Goal: Task Accomplishment & Management: Use online tool/utility

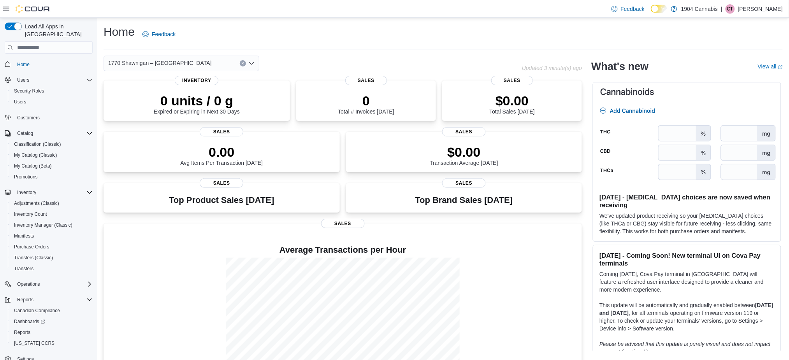
click at [135, 62] on span "1770 Shawnigan – [GEOGRAPHIC_DATA]" at bounding box center [160, 62] width 104 height 9
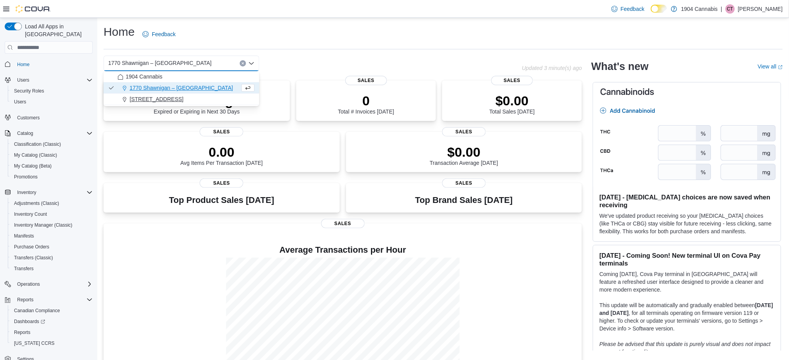
click at [159, 98] on span "[STREET_ADDRESS]" at bounding box center [157, 99] width 54 height 8
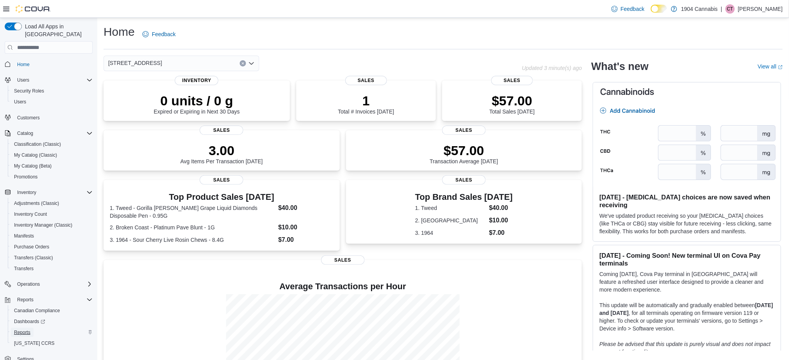
click at [30, 330] on span "Reports" at bounding box center [22, 333] width 16 height 6
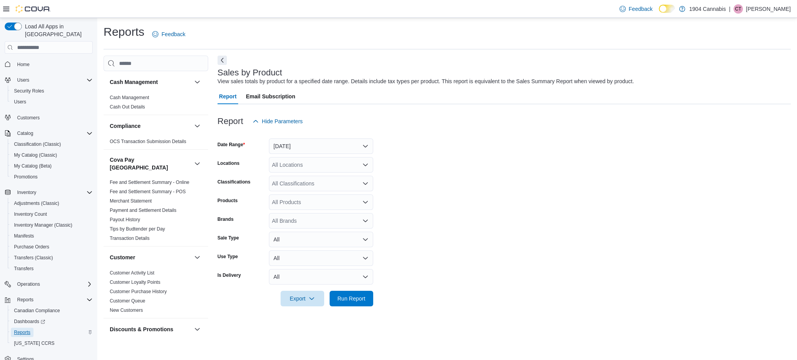
click at [29, 328] on span "Reports" at bounding box center [22, 332] width 16 height 9
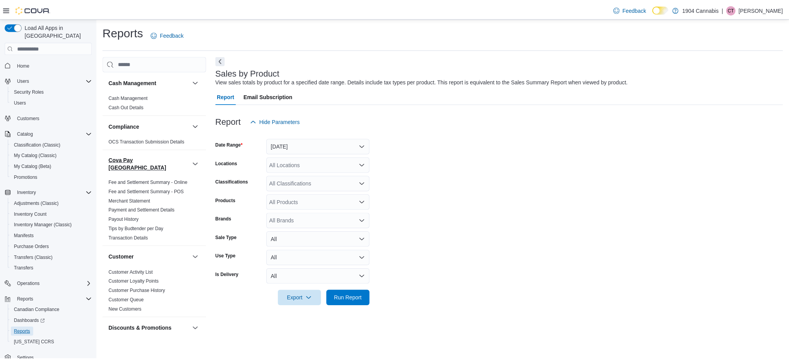
scroll to position [570, 0]
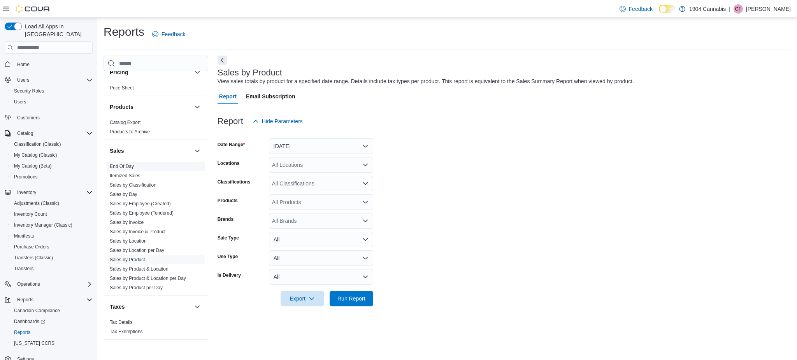
click at [128, 164] on link "End Of Day" at bounding box center [122, 166] width 24 height 5
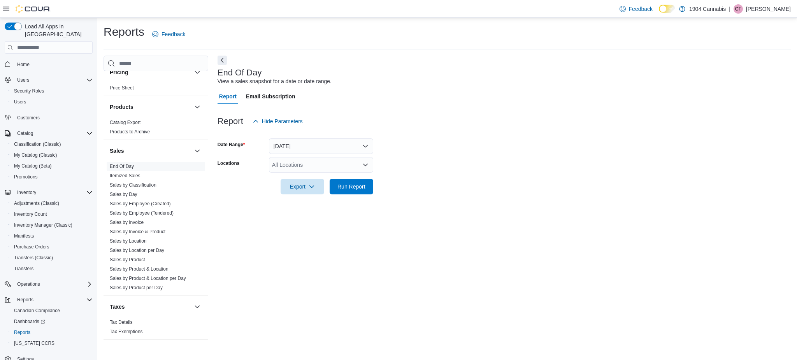
click at [322, 155] on form "Date Range [DATE] Locations All Locations Export Run Report" at bounding box center [504, 161] width 573 height 65
click at [331, 169] on div "All Locations" at bounding box center [321, 165] width 104 height 16
click at [323, 206] on button "[STREET_ADDRESS]" at bounding box center [321, 200] width 104 height 11
click at [422, 195] on div at bounding box center [504, 199] width 573 height 9
click at [359, 190] on span "Run Report" at bounding box center [351, 187] width 28 height 8
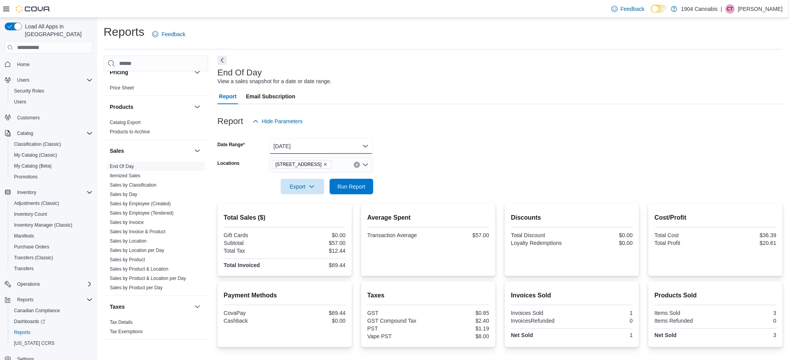
click at [321, 144] on button "[DATE]" at bounding box center [321, 147] width 104 height 16
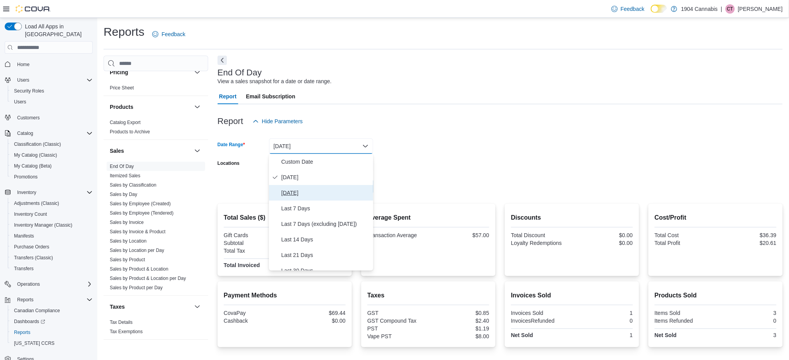
click at [324, 197] on span "[DATE]" at bounding box center [325, 192] width 89 height 9
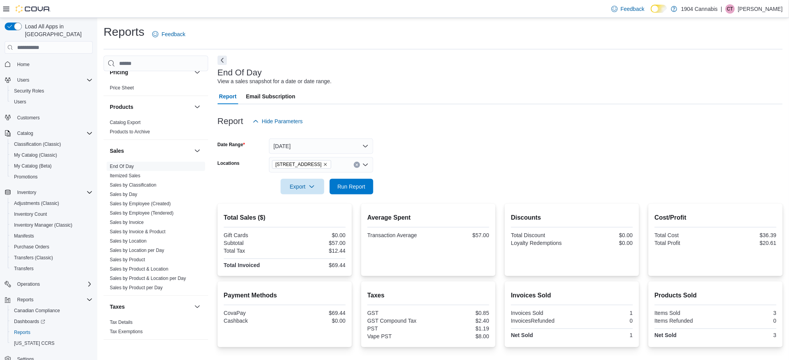
click at [428, 171] on form "Date Range [DATE] Locations [STREET_ADDRESS] Export Run Report" at bounding box center [500, 161] width 565 height 65
click at [356, 187] on span "Run Report" at bounding box center [351, 187] width 28 height 8
click at [357, 164] on icon "Clear input" at bounding box center [356, 164] width 3 height 3
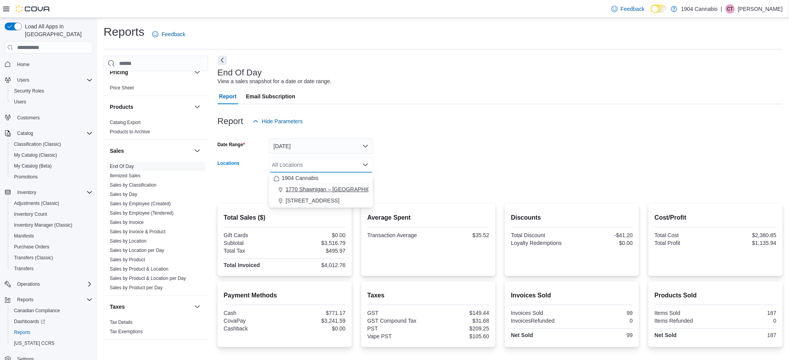
click at [348, 189] on span "1770 Shawnigan – [GEOGRAPHIC_DATA]" at bounding box center [338, 190] width 104 height 8
click at [413, 186] on form "Date Range [DATE] Locations [GEOGRAPHIC_DATA] – [GEOGRAPHIC_DATA] Combo box. Se…" at bounding box center [500, 161] width 565 height 65
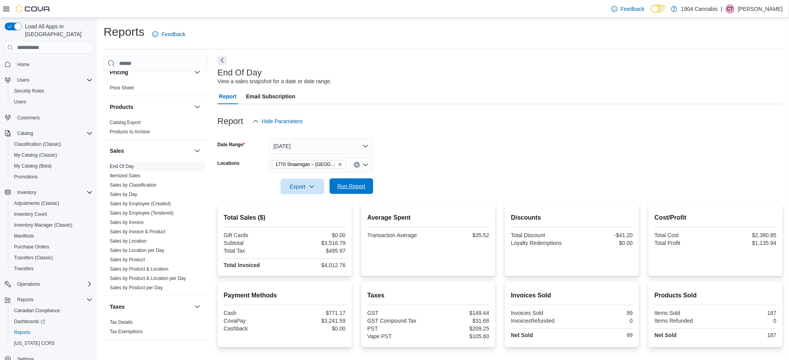
click at [353, 187] on span "Run Report" at bounding box center [351, 187] width 28 height 8
